Goal: Transaction & Acquisition: Download file/media

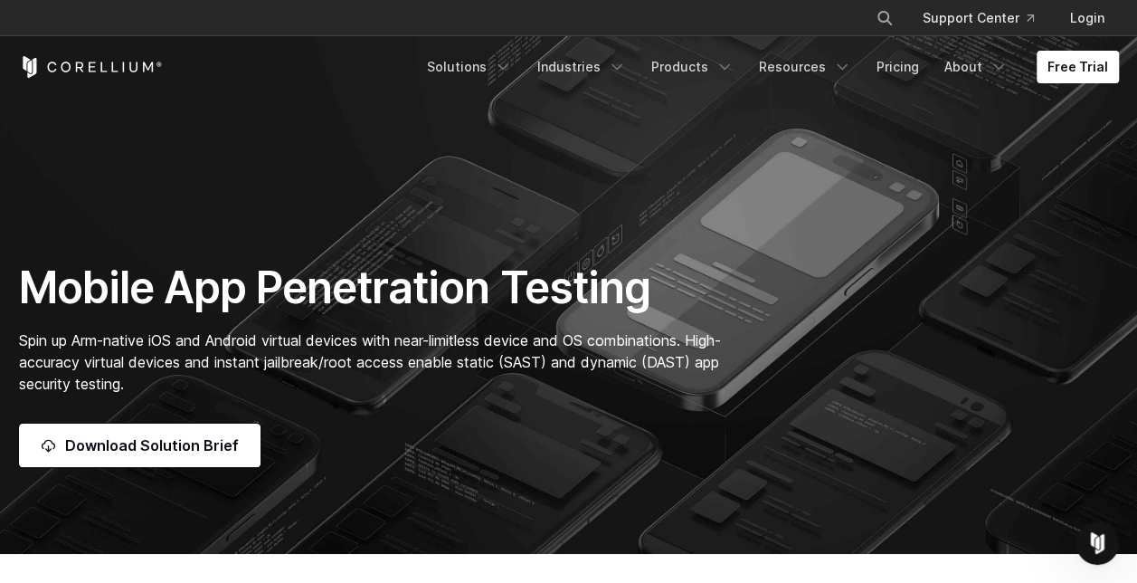
click at [603, 275] on h1 "Mobile App Penetration Testing" at bounding box center [379, 288] width 721 height 54
click at [4, 49] on div "Free Trial Solutions" at bounding box center [569, 67] width 1136 height 62
click at [154, 460] on link "Download Solution Brief" at bounding box center [140, 444] width 242 height 43
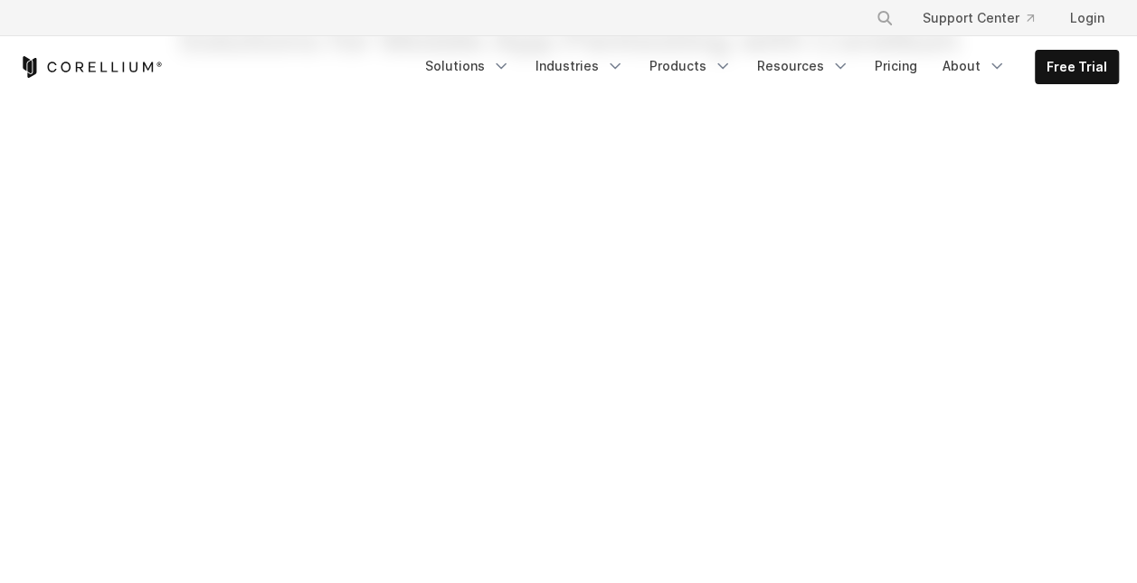
scroll to position [157, 0]
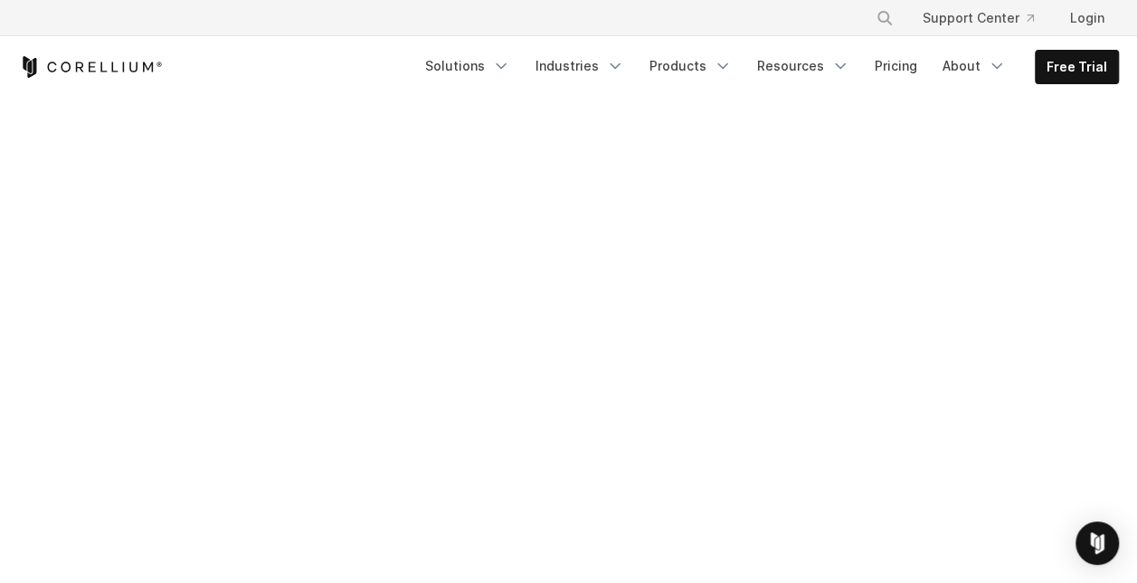
scroll to position [637, 0]
